Goal: Obtain resource: Download file/media

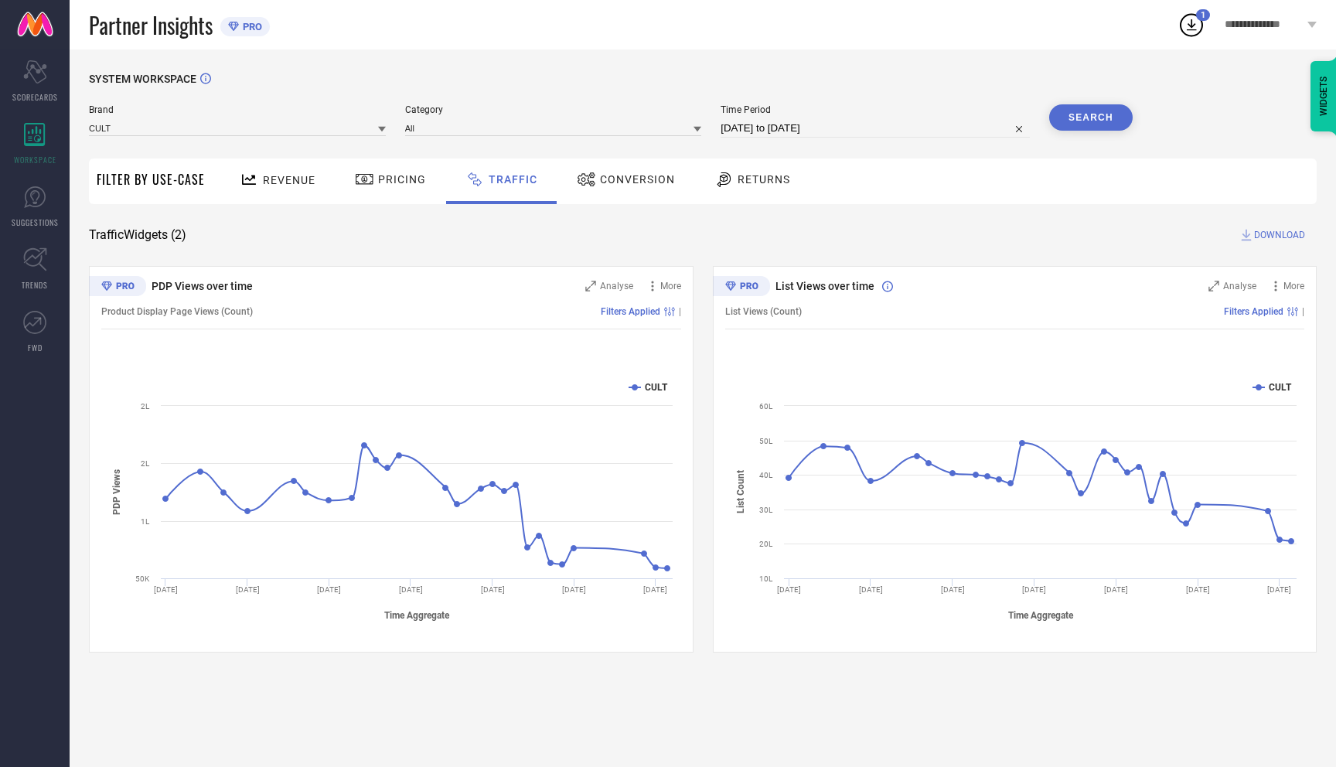
click at [1189, 23] on icon at bounding box center [1191, 25] width 28 height 28
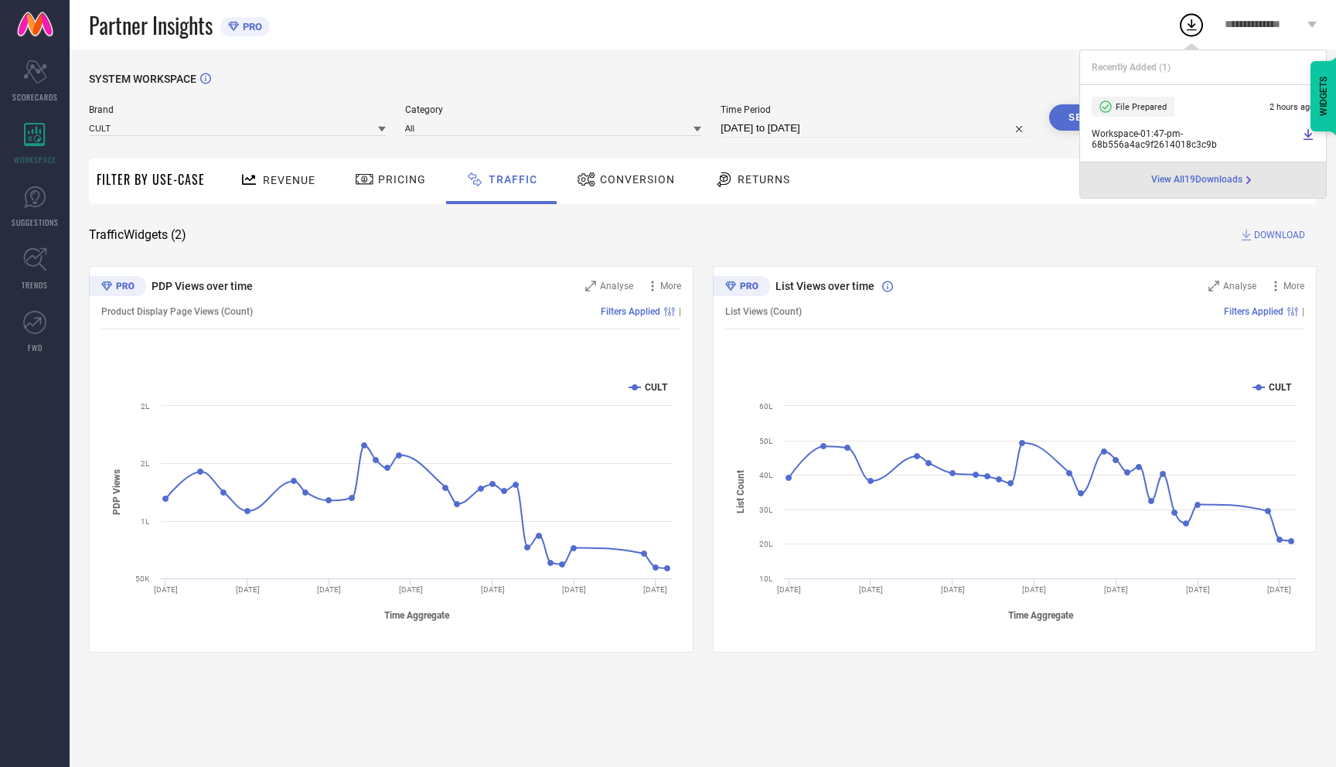
click at [999, 61] on div "SYSTEM WORKSPACE Brand CULT Category All Time Period [DATE] to [DATE] Search Fi…" at bounding box center [703, 407] width 1266 height 717
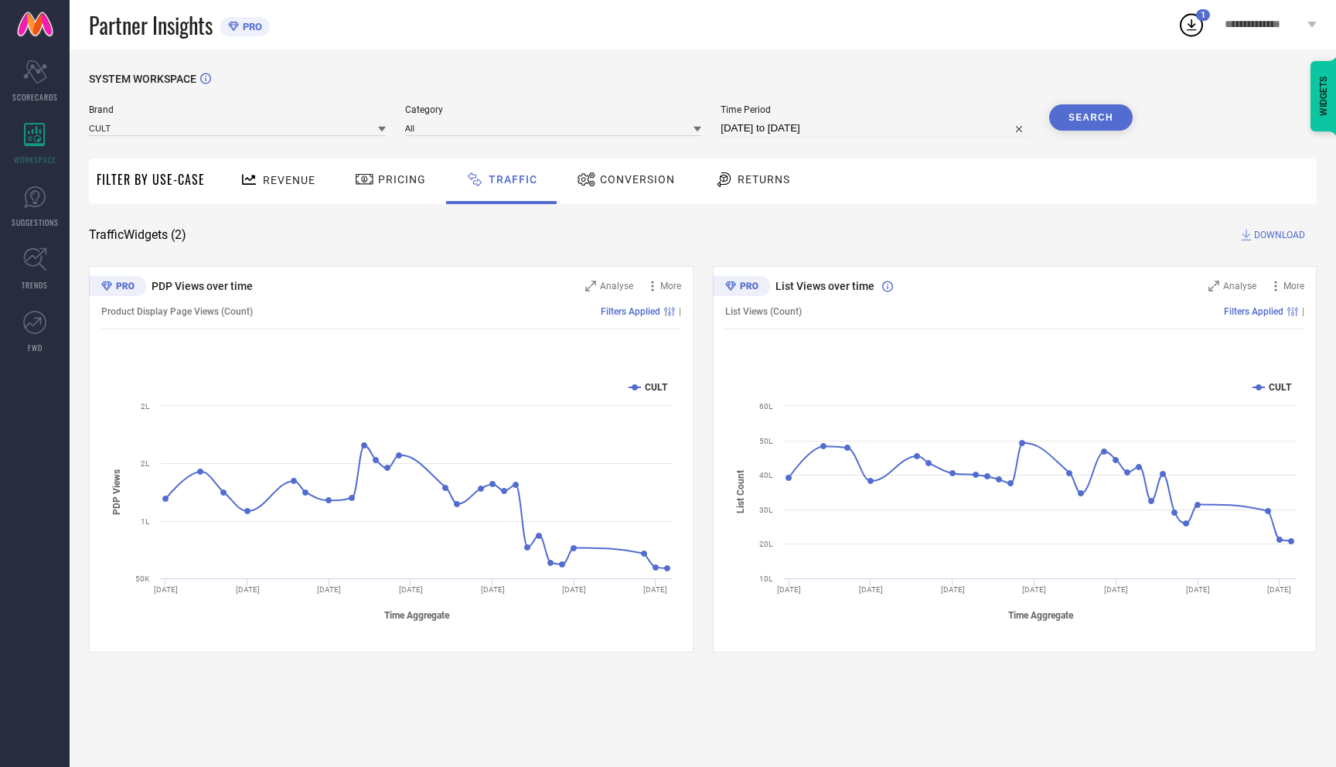
click at [1076, 129] on button "Search" at bounding box center [1090, 117] width 83 height 26
click at [1259, 236] on span "DOWNLOAD" at bounding box center [1279, 234] width 51 height 15
click at [1191, 24] on icon at bounding box center [1191, 25] width 28 height 28
click at [1189, 24] on icon at bounding box center [1191, 25] width 28 height 28
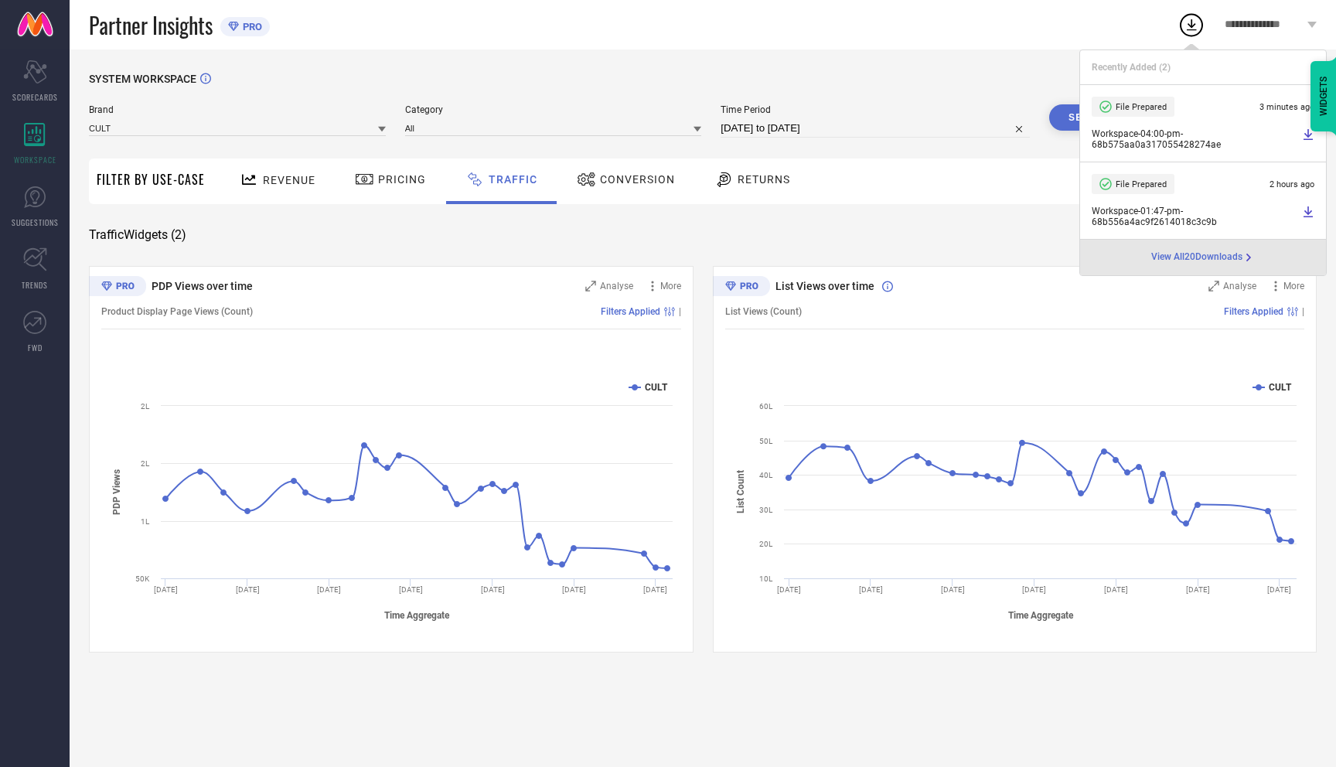
click at [1189, 30] on icon at bounding box center [1191, 25] width 28 height 28
click at [1085, 26] on div "Partner Insights PRO" at bounding box center [633, 24] width 1089 height 49
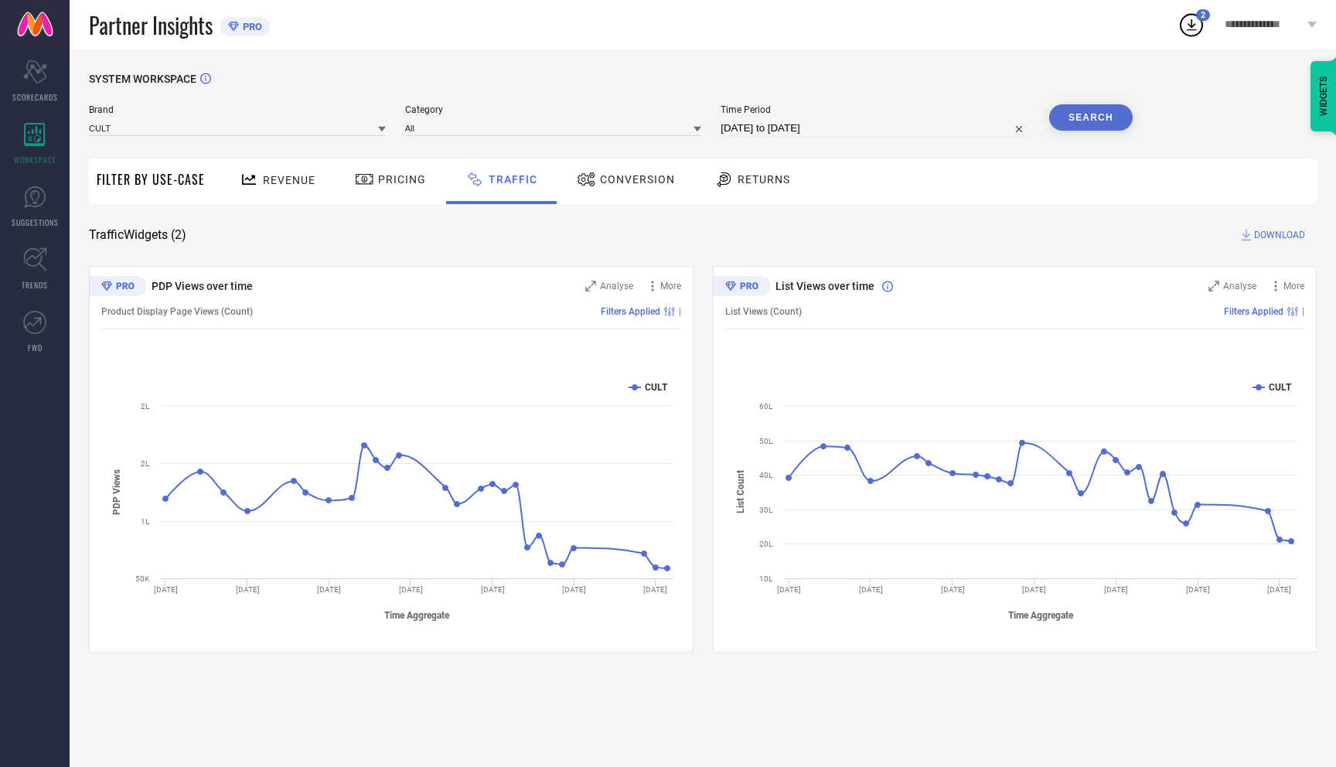
click at [1184, 36] on icon at bounding box center [1191, 25] width 28 height 28
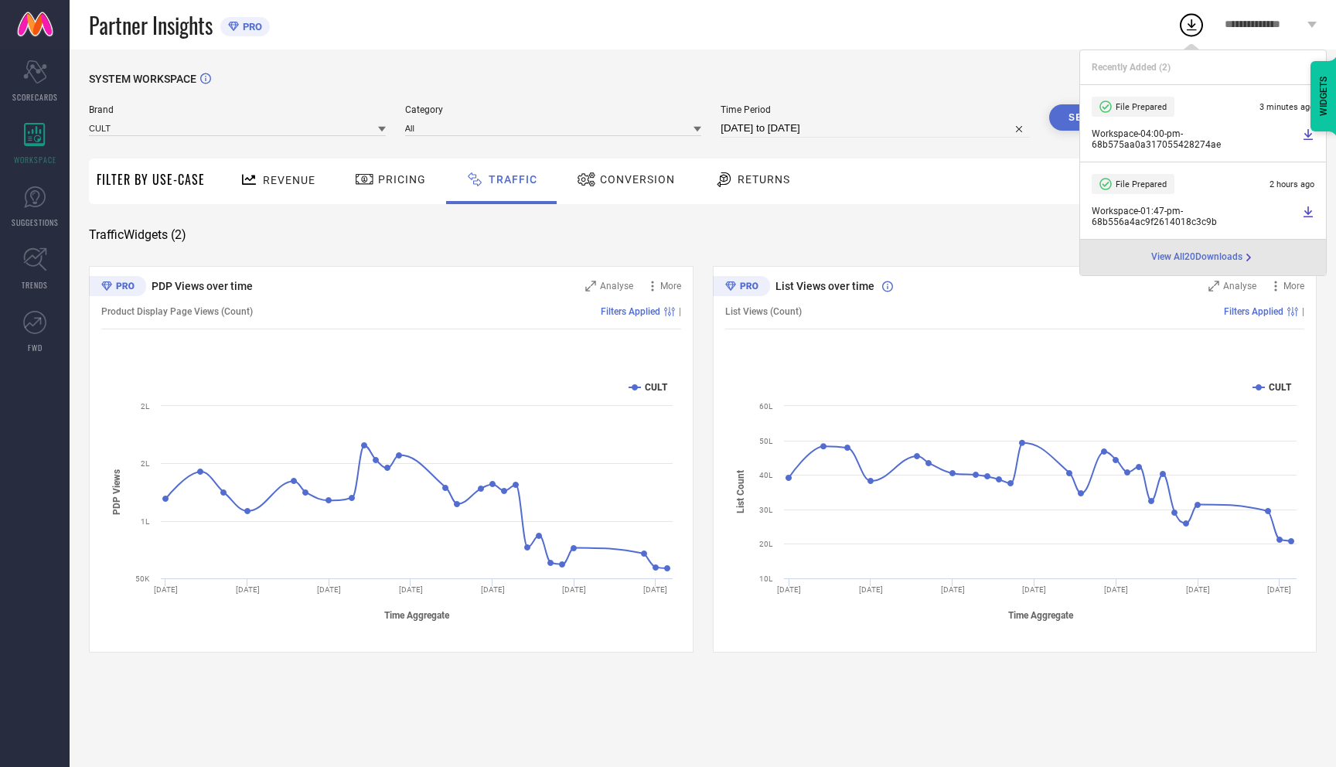
click at [1169, 133] on span "Workspace - 04:00-pm - 68b575aa0a317055428274ae" at bounding box center [1195, 139] width 206 height 22
click at [1303, 141] on link at bounding box center [1308, 139] width 12 height 22
click at [1274, 111] on span "3 minutes ago" at bounding box center [1286, 107] width 55 height 10
